Goal: Navigation & Orientation: Find specific page/section

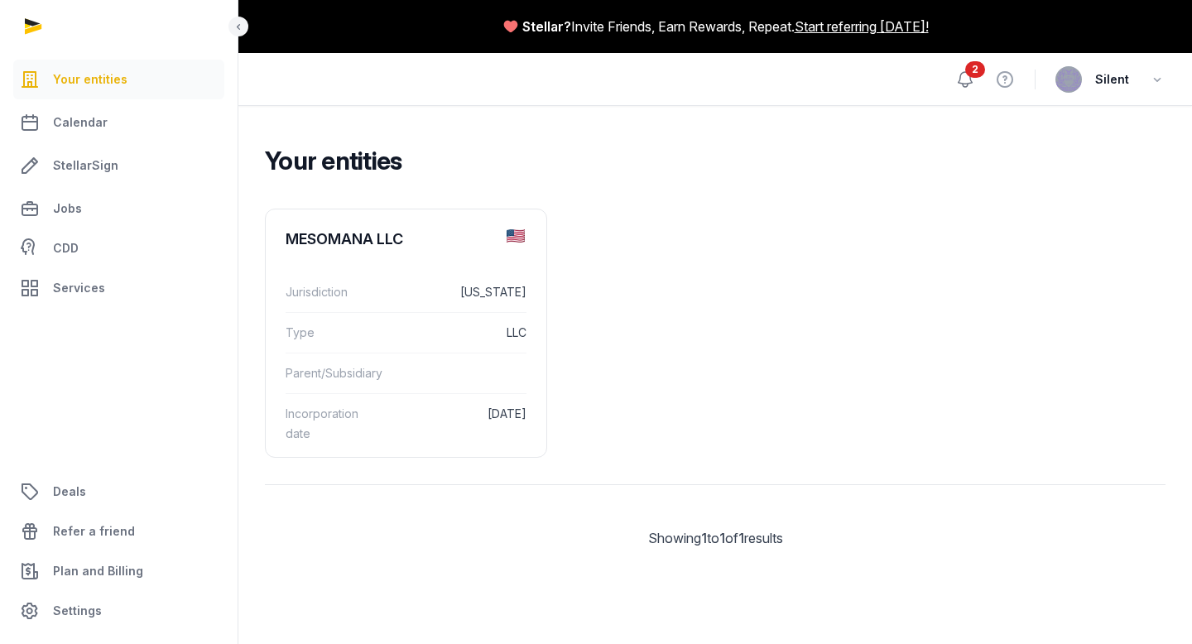
click at [973, 84] on icon at bounding box center [965, 80] width 20 height 20
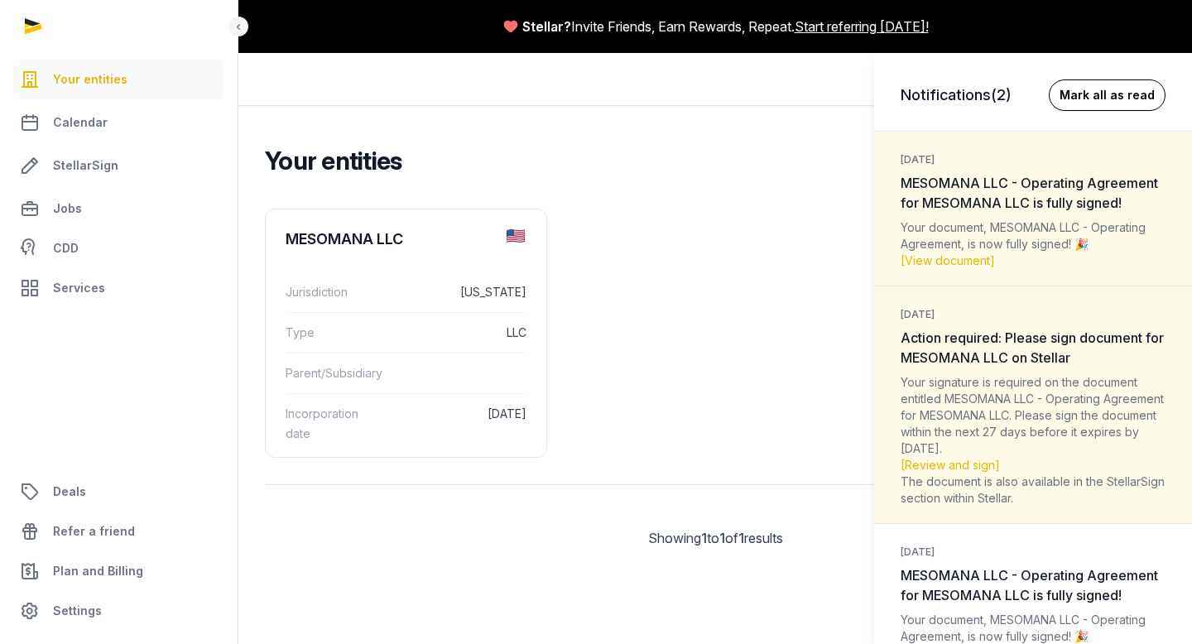
click at [1094, 101] on button "Mark all as read" at bounding box center [1107, 94] width 117 height 31
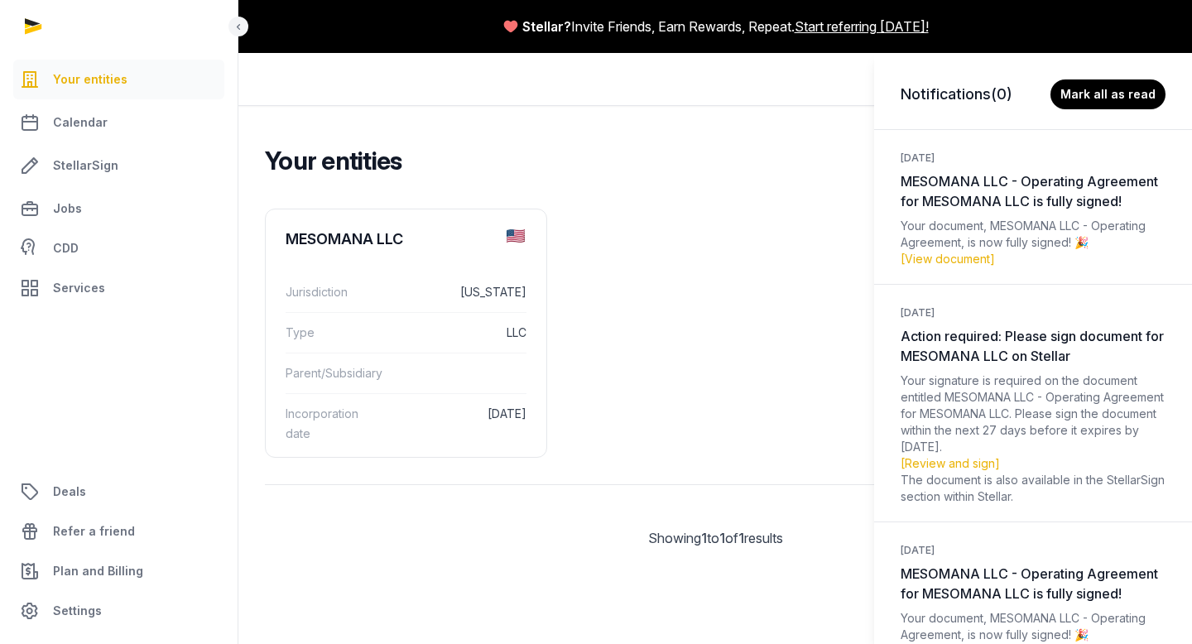
click at [747, 258] on div "Notifications (0) [PERSON_NAME] all as read [DATE] MESOMANA LLC - Operating Agr…" at bounding box center [596, 322] width 1192 height 644
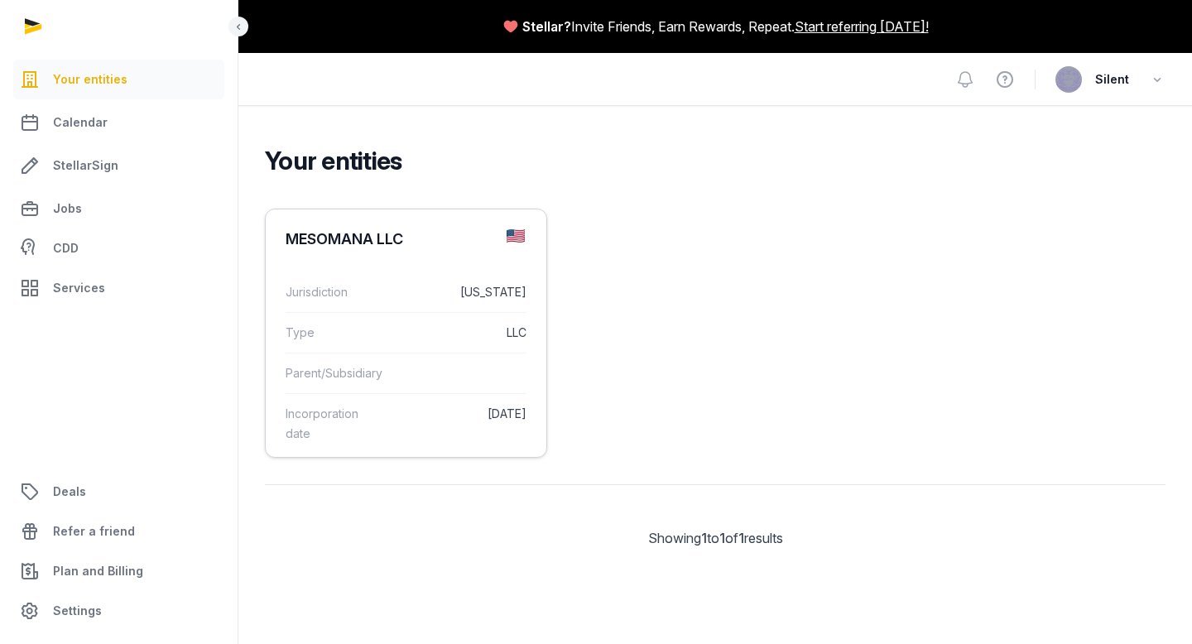
click at [433, 341] on dd "LLC" at bounding box center [458, 333] width 137 height 20
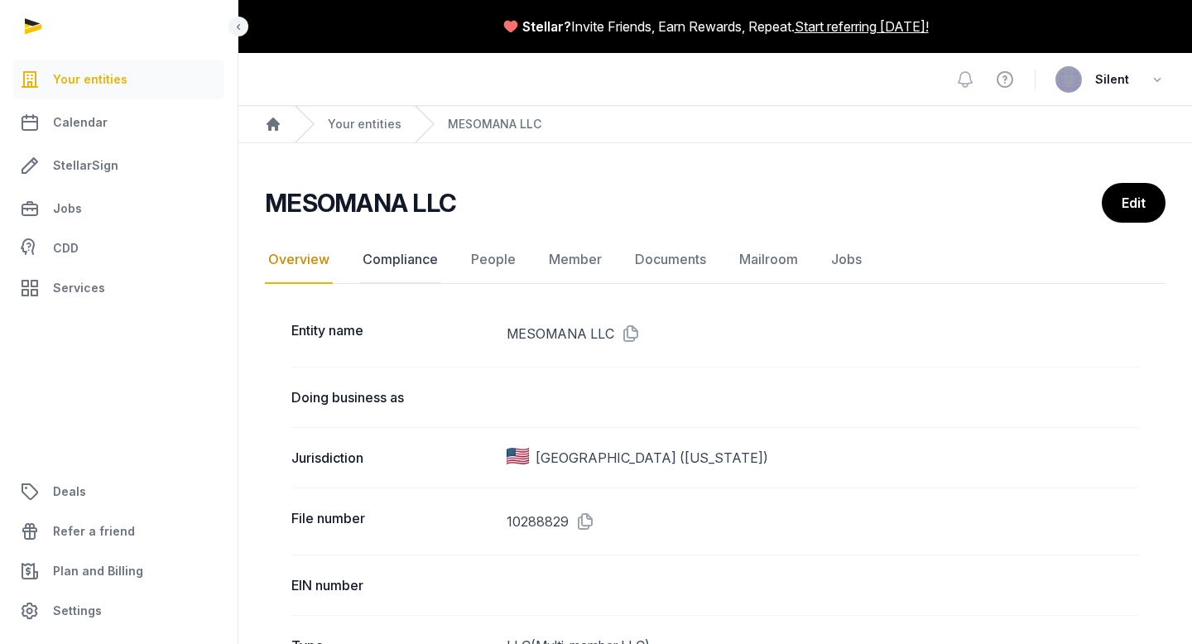
click at [369, 257] on link "Compliance" at bounding box center [400, 260] width 82 height 48
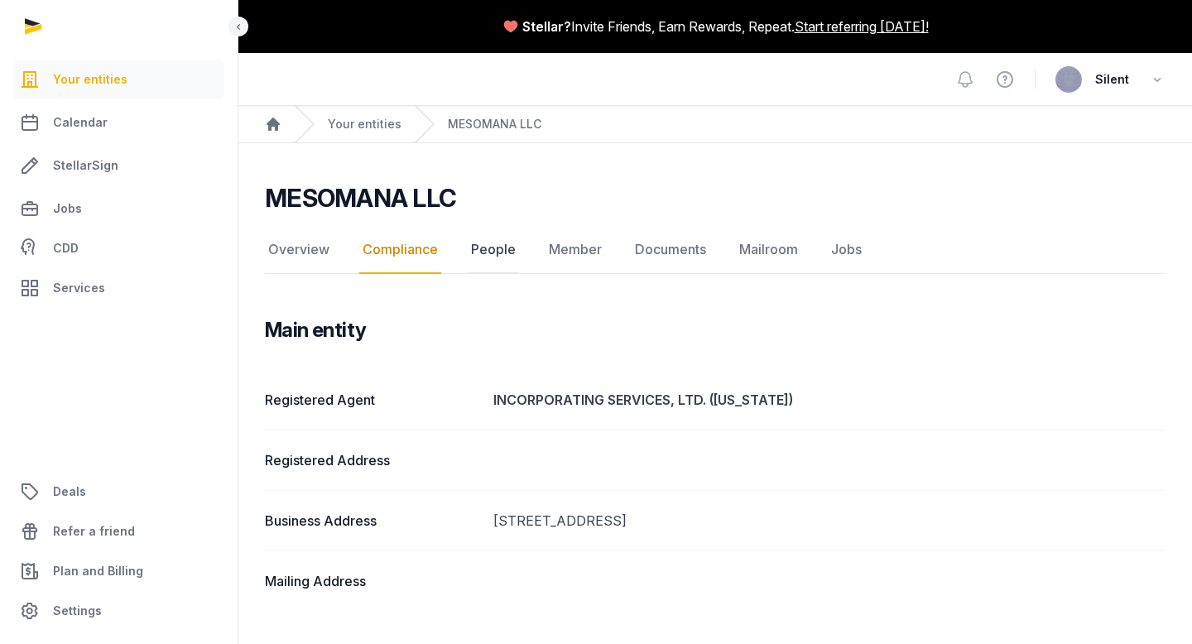
click at [487, 254] on link "People" at bounding box center [493, 250] width 51 height 48
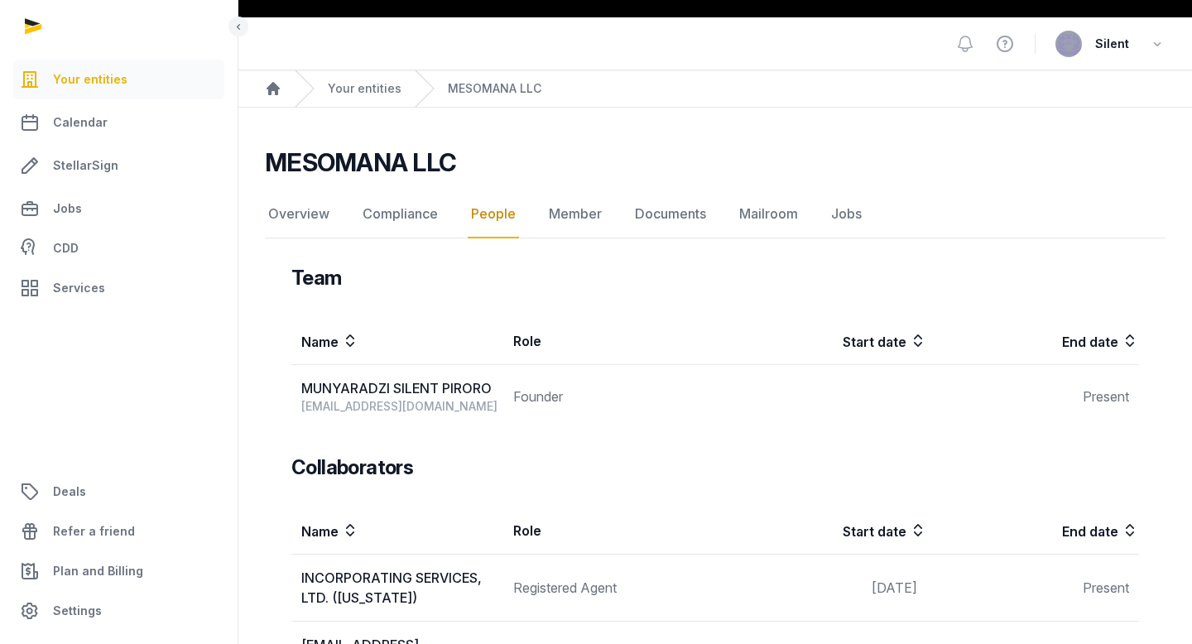
scroll to position [32, 0]
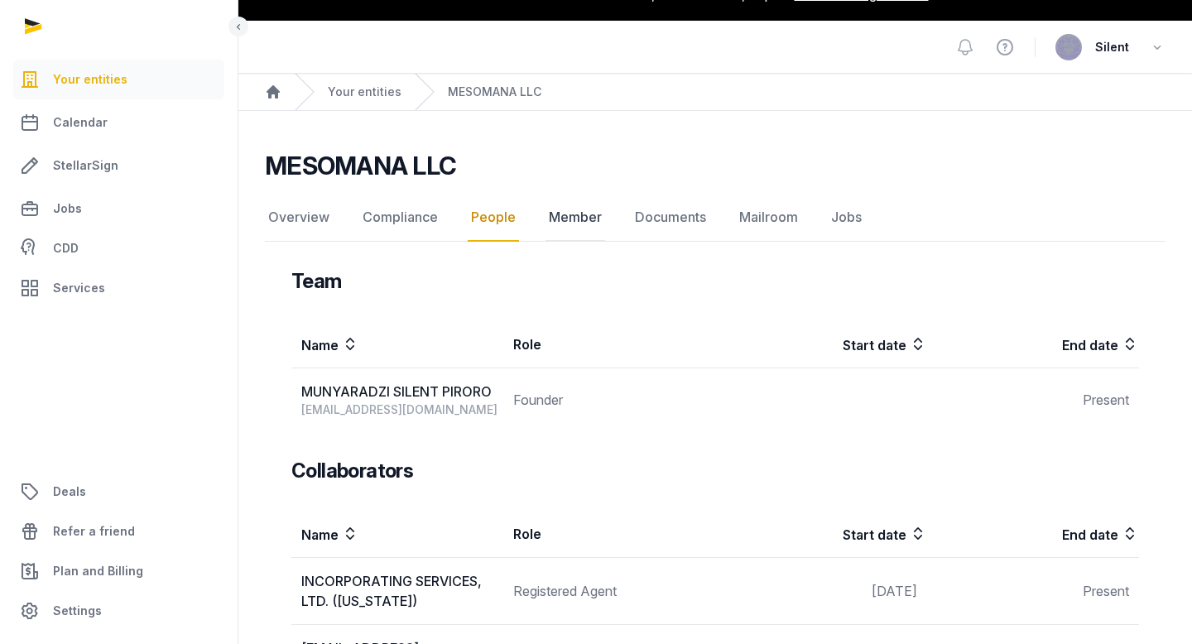
click at [569, 215] on link "Member" at bounding box center [575, 218] width 60 height 48
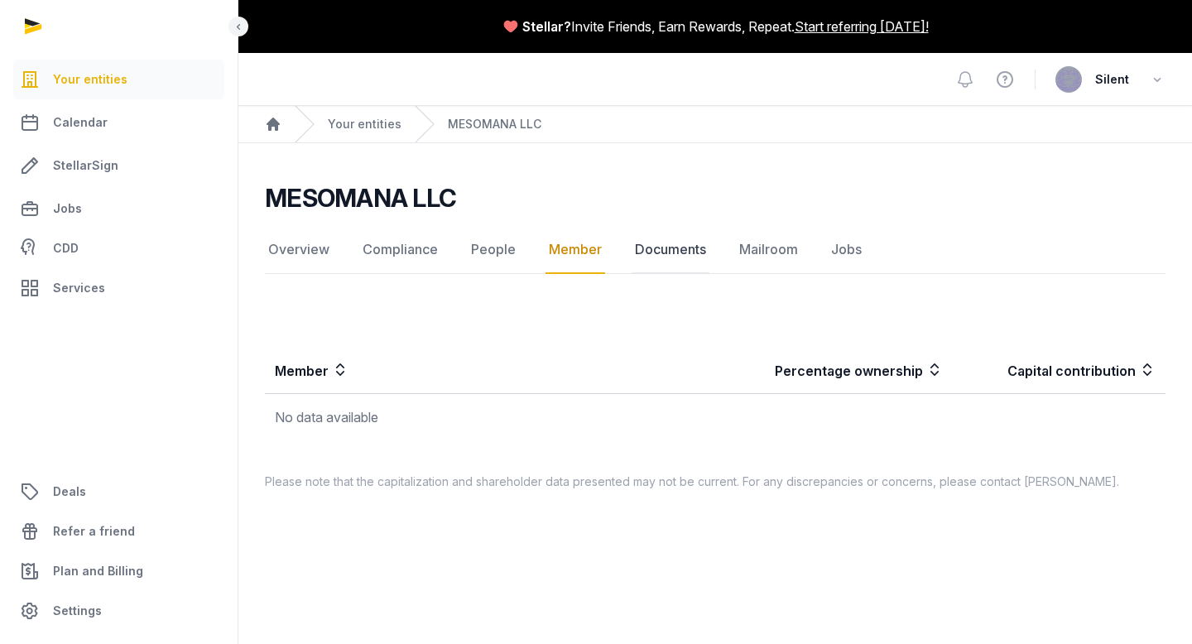
click at [655, 250] on link "Documents" at bounding box center [671, 250] width 78 height 48
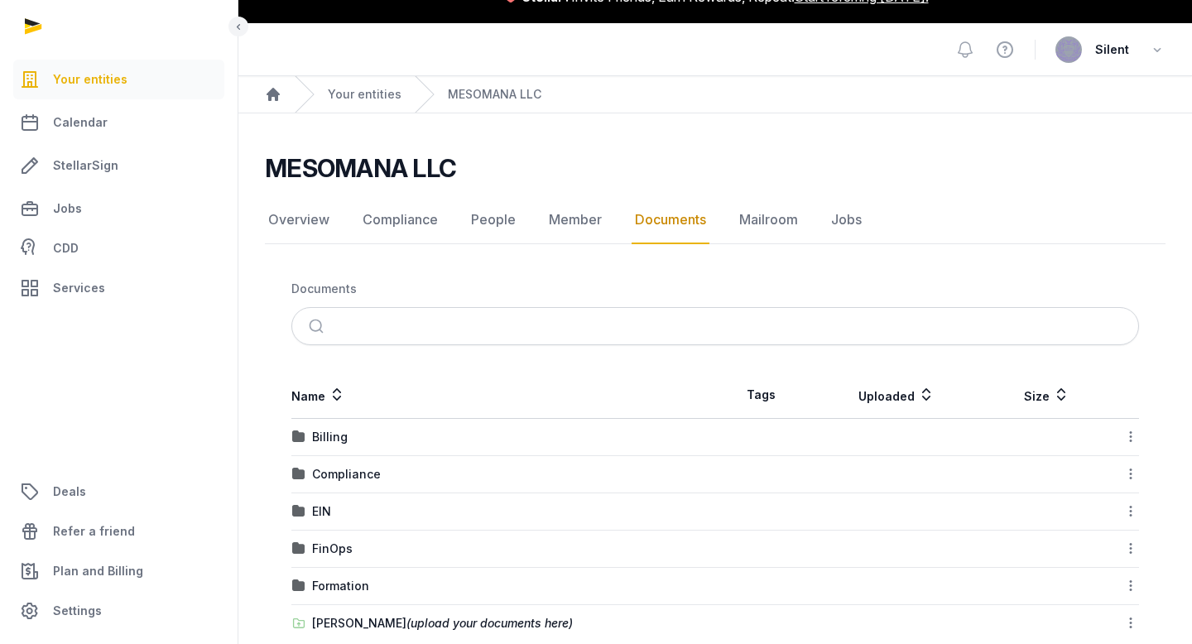
scroll to position [60, 0]
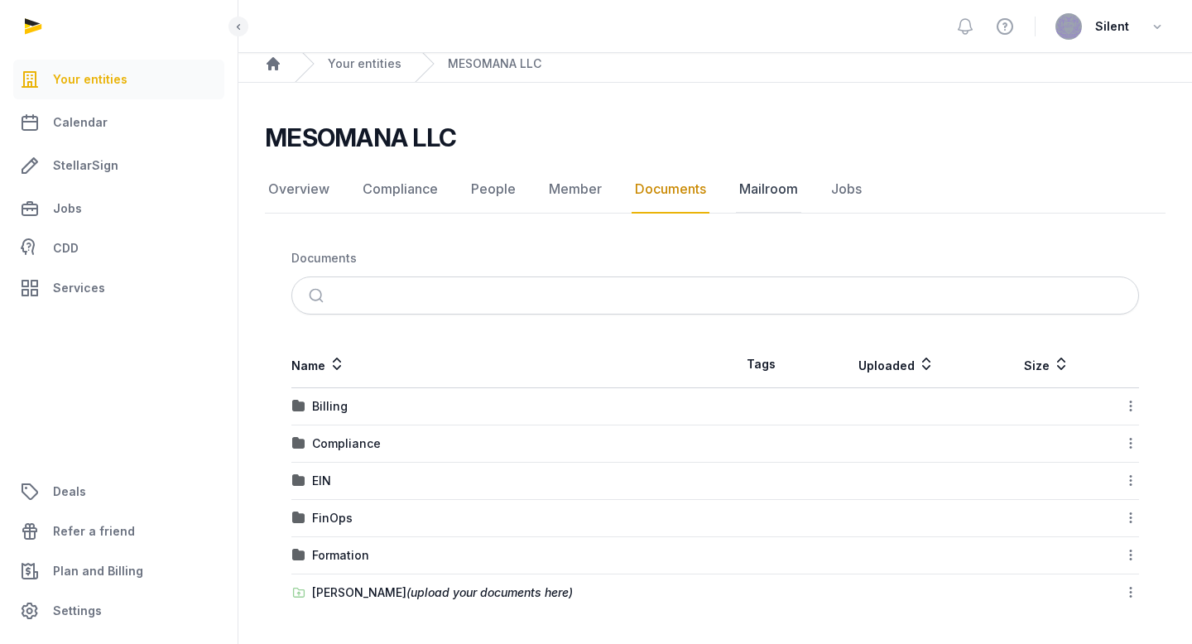
click at [772, 190] on link "Mailroom" at bounding box center [768, 190] width 65 height 48
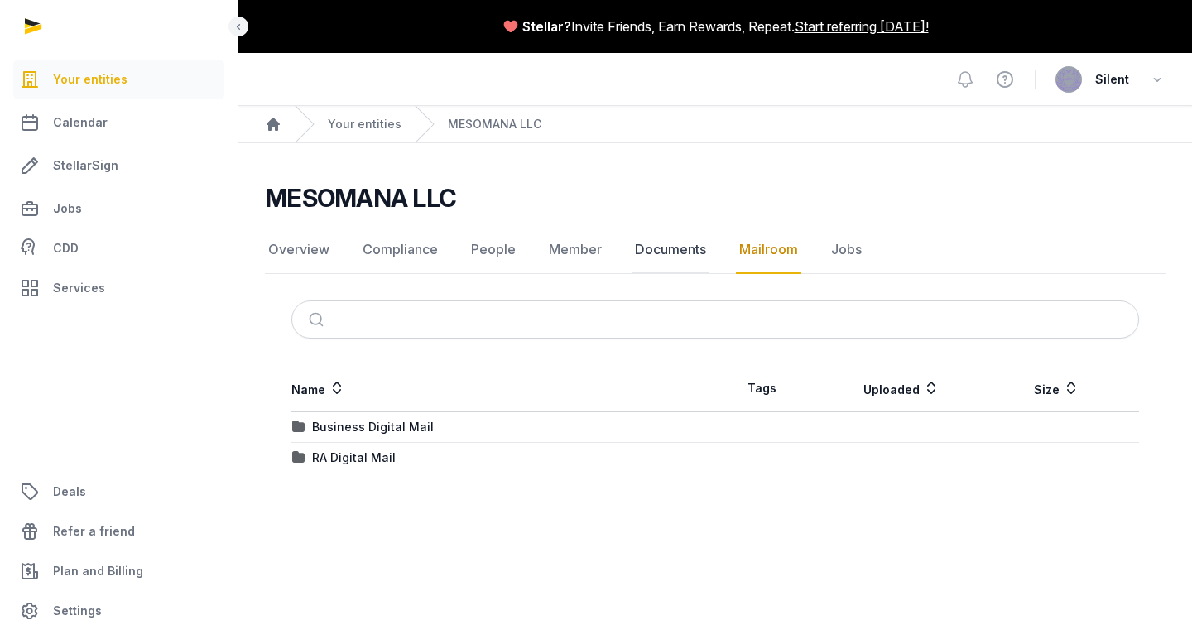
click at [642, 257] on link "Documents" at bounding box center [671, 250] width 78 height 48
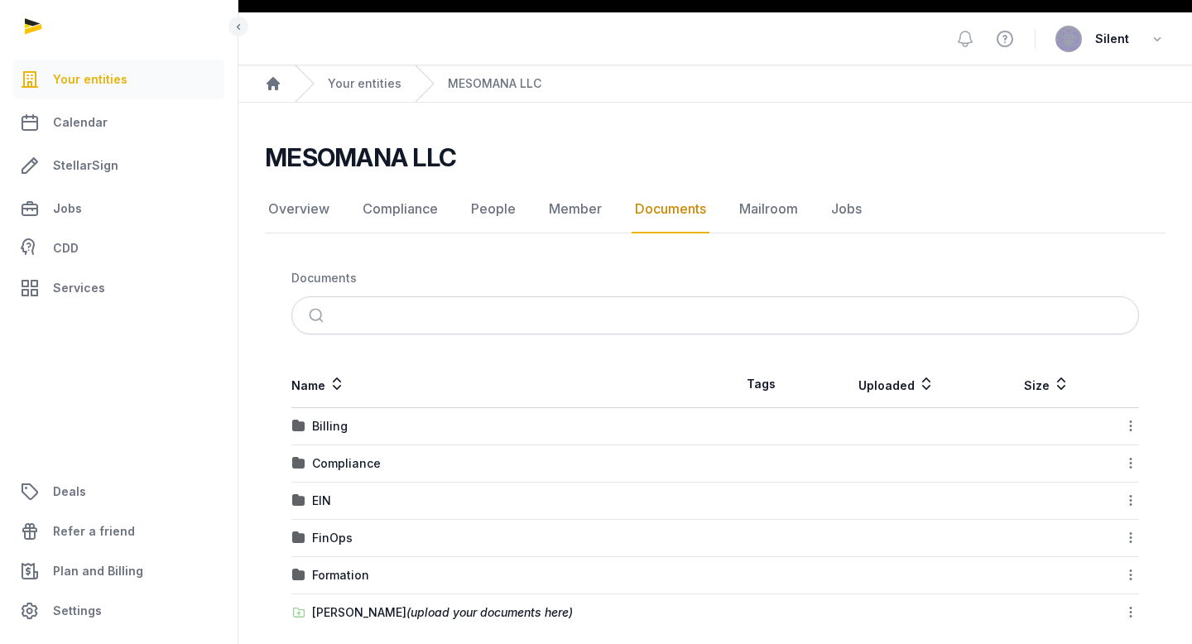
scroll to position [60, 0]
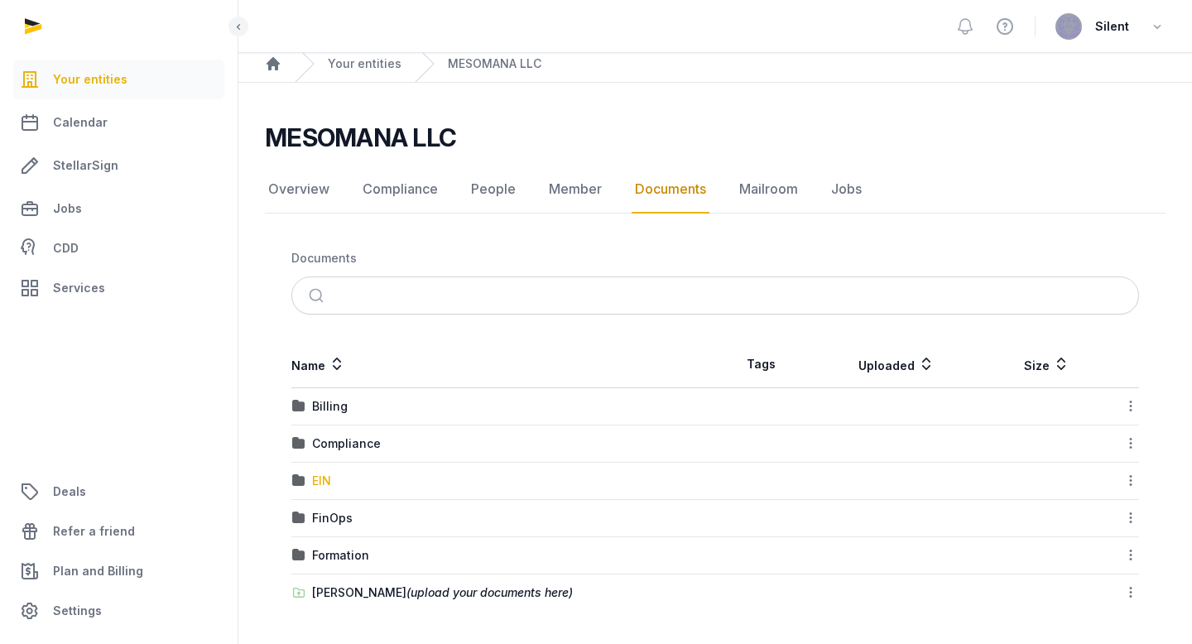
click at [319, 478] on div "EIN" at bounding box center [321, 481] width 19 height 17
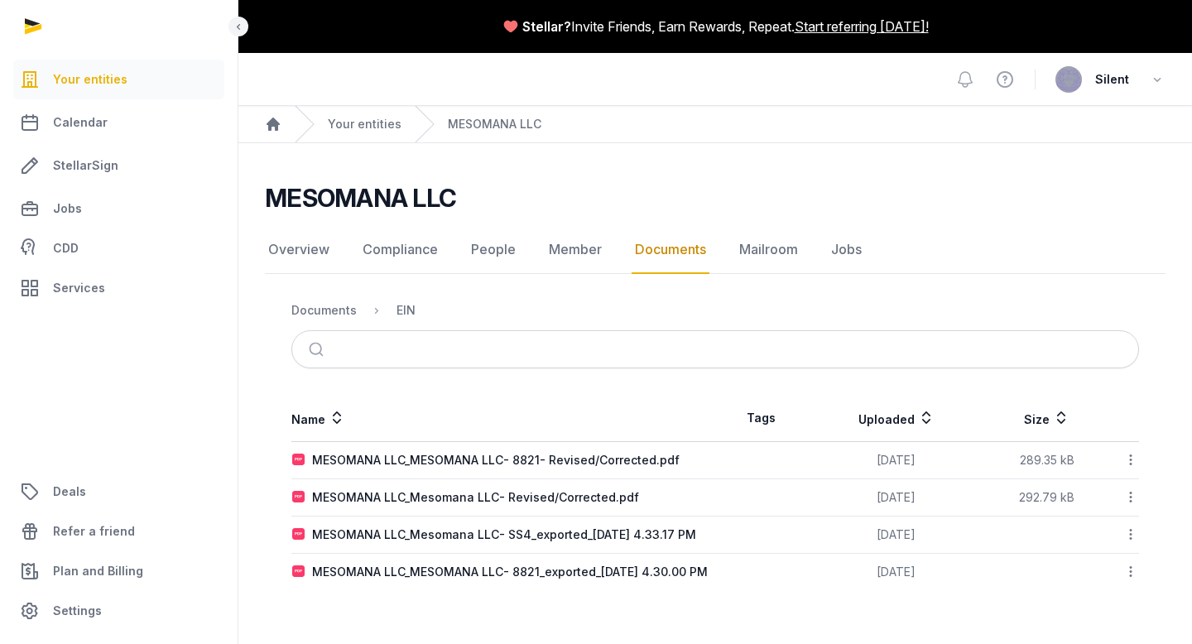
scroll to position [0, 0]
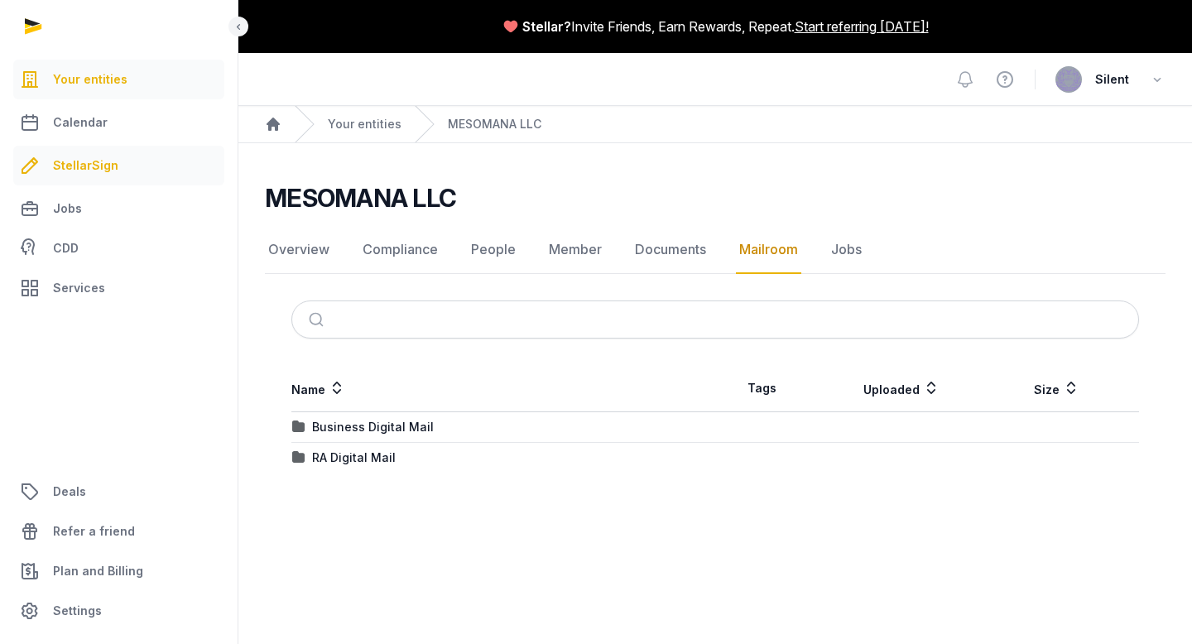
click at [113, 171] on span "StellarSign" at bounding box center [85, 166] width 65 height 20
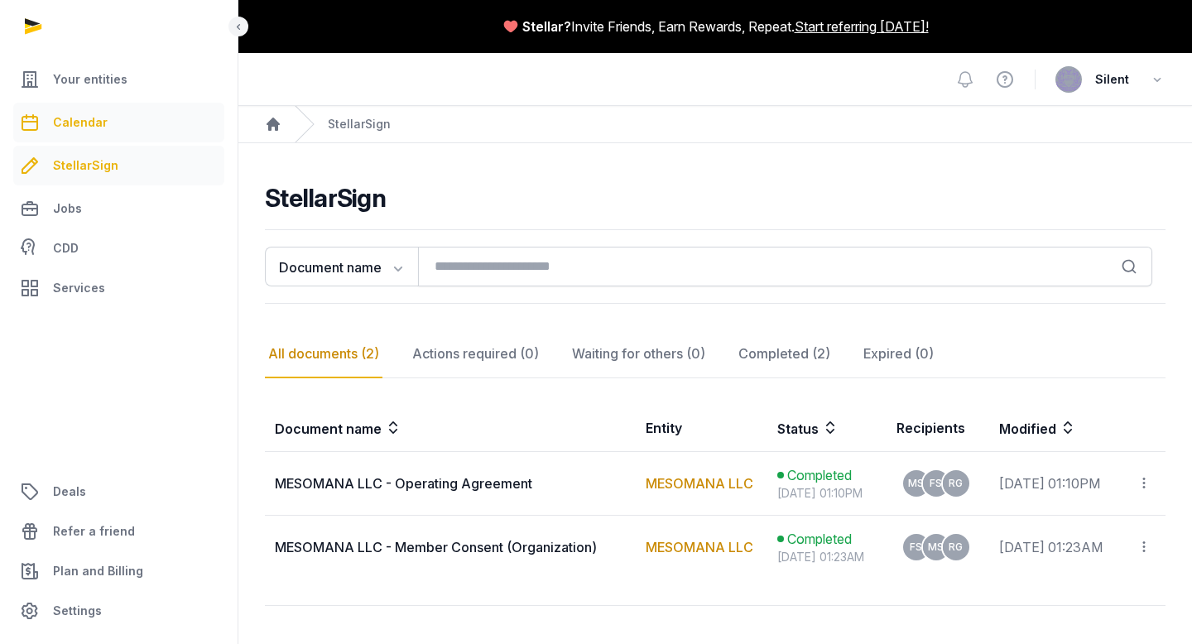
click at [101, 128] on span "Calendar" at bounding box center [80, 123] width 55 height 20
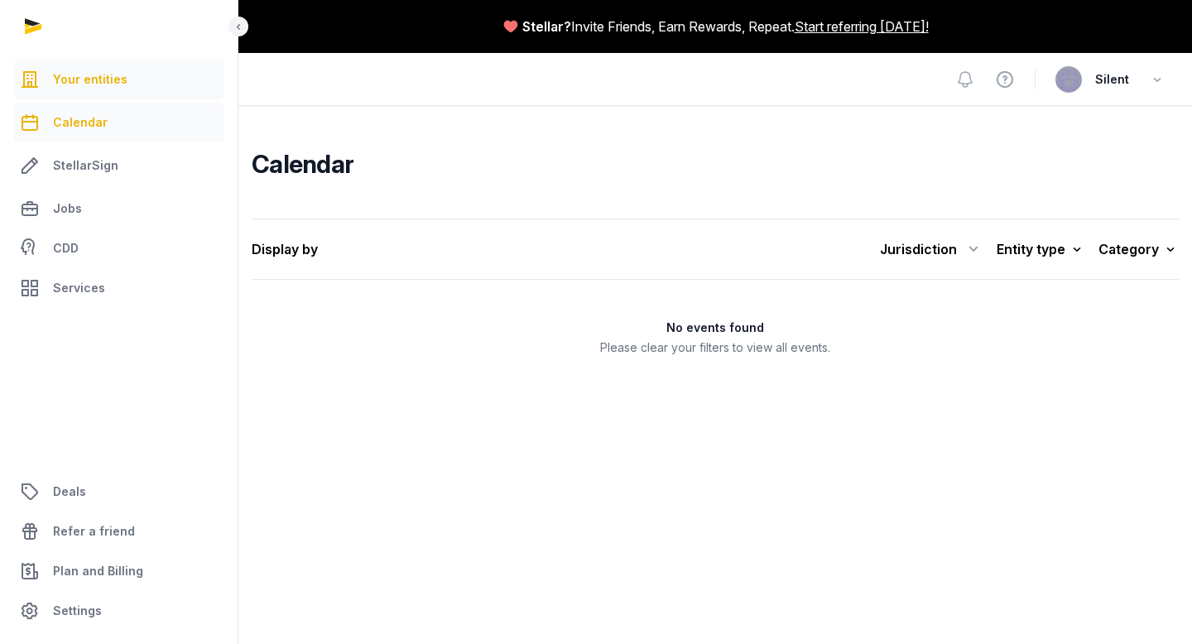
click at [90, 82] on span "Your entities" at bounding box center [90, 80] width 74 height 20
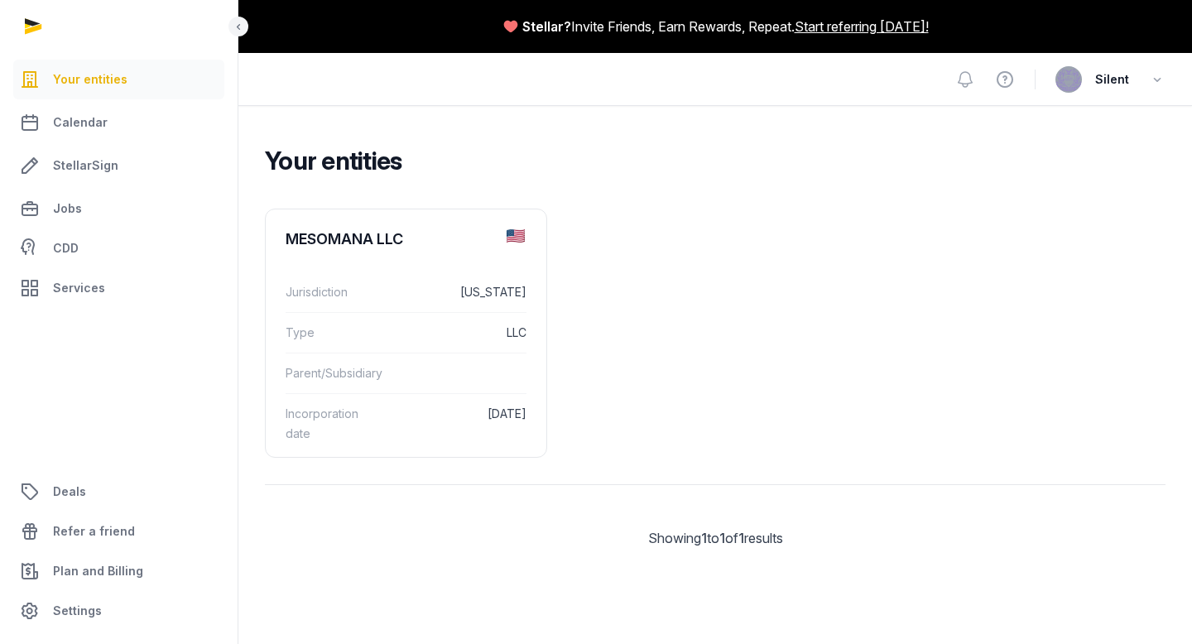
click at [727, 397] on ul "MESOMANA LLC Jurisdiction [US_STATE] Type LLC Parent/Subsidiary Incorporation d…" at bounding box center [715, 333] width 901 height 249
click at [370, 312] on div "Type LLC" at bounding box center [406, 332] width 241 height 41
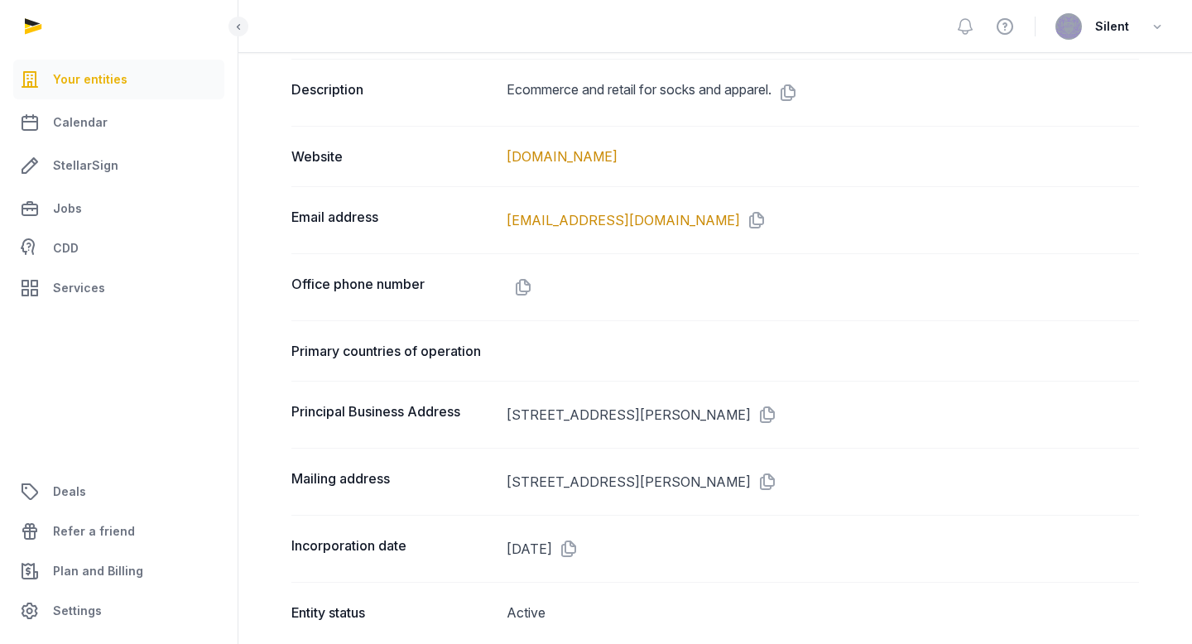
scroll to position [859, 0]
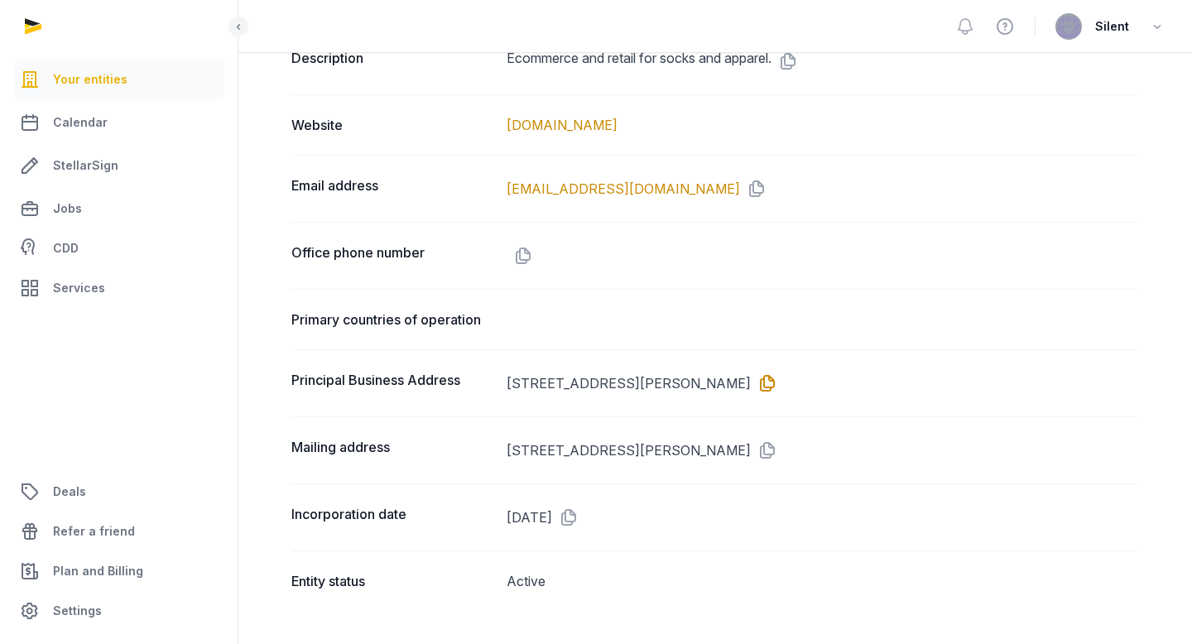
click at [777, 390] on icon at bounding box center [764, 383] width 26 height 26
